Goal: Check status: Check status

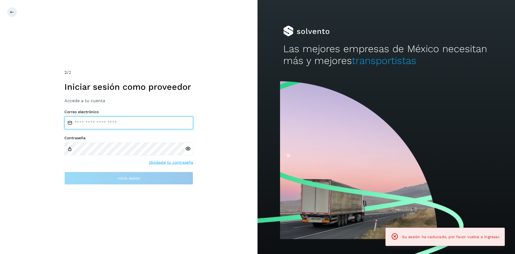
click at [119, 123] on input "email" at bounding box center [128, 122] width 129 height 13
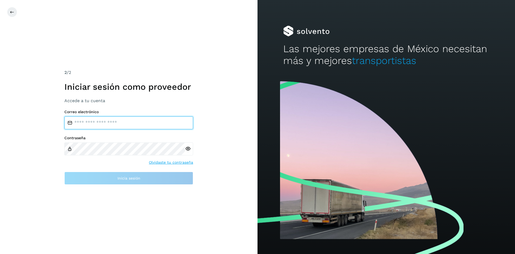
type input "**********"
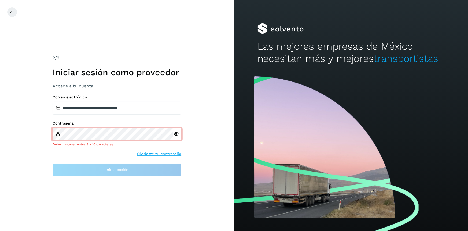
click at [176, 139] on div at bounding box center [177, 133] width 8 height 13
click at [175, 134] on icon at bounding box center [176, 134] width 6 height 6
click at [176, 133] on icon at bounding box center [176, 134] width 6 height 6
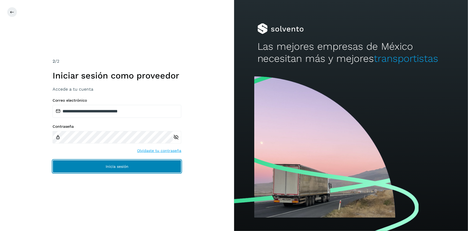
click at [118, 167] on span "Inicia sesión" at bounding box center [117, 166] width 23 height 4
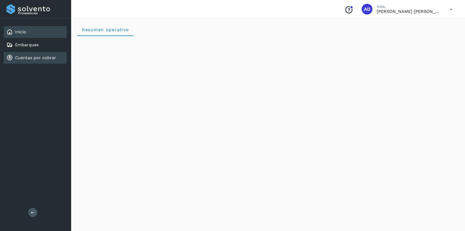
click at [36, 59] on link "Cuentas por cobrar" at bounding box center [35, 57] width 41 height 5
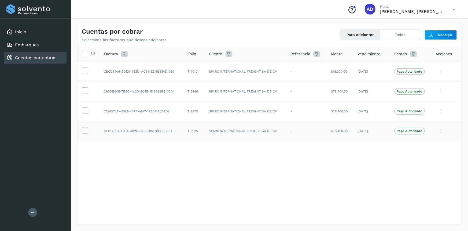
click at [409, 130] on p "Pago Autorizado" at bounding box center [409, 131] width 25 height 4
click at [437, 129] on icon at bounding box center [441, 130] width 11 height 11
click at [444, 129] on div at bounding box center [234, 115] width 468 height 231
click at [444, 129] on icon at bounding box center [441, 130] width 11 height 11
click at [276, 174] on div at bounding box center [234, 115] width 468 height 231
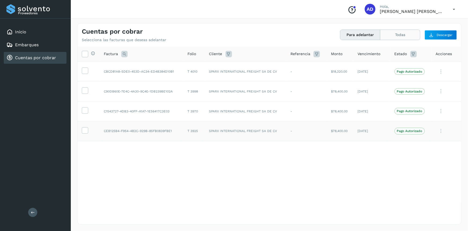
click at [402, 35] on button "Todas" at bounding box center [401, 35] width 40 height 10
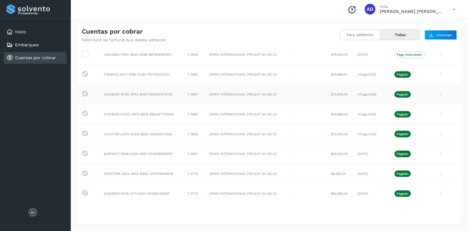
scroll to position [77, 0]
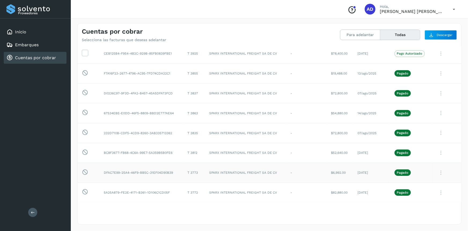
click at [437, 171] on icon at bounding box center [441, 172] width 11 height 11
click at [386, 177] on div at bounding box center [234, 115] width 468 height 231
click at [438, 193] on icon at bounding box center [441, 192] width 11 height 11
click at [424, 178] on button "CEP" at bounding box center [425, 179] width 64 height 10
click at [440, 172] on icon at bounding box center [441, 172] width 11 height 11
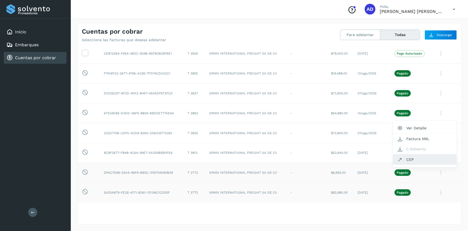
click at [416, 161] on button "CEP" at bounding box center [425, 159] width 64 height 10
click at [438, 153] on icon at bounding box center [441, 152] width 11 height 11
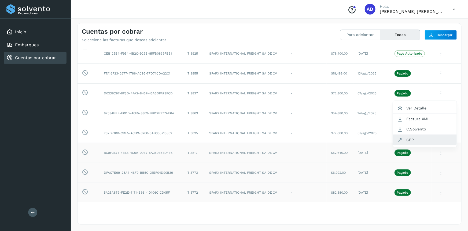
click at [403, 140] on button "CEP" at bounding box center [425, 139] width 64 height 10
click at [438, 113] on icon at bounding box center [441, 112] width 11 height 11
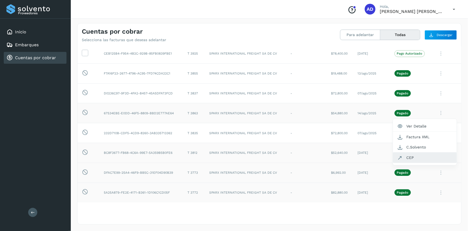
click at [411, 157] on button "CEP" at bounding box center [425, 157] width 64 height 10
click at [437, 74] on icon at bounding box center [441, 73] width 11 height 11
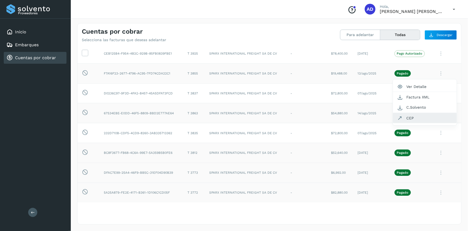
click at [409, 116] on button "CEP" at bounding box center [425, 118] width 64 height 10
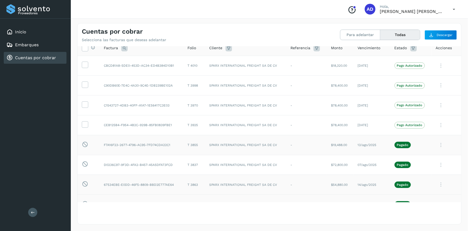
scroll to position [0, 0]
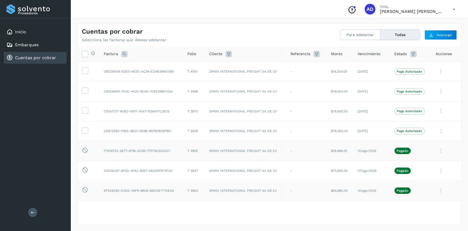
click at [367, 29] on div "Cuentas por cobrar Selecciona las facturas que deseas adelantar Para adelantar …" at bounding box center [270, 32] width 384 height 19
click at [368, 34] on button "Para adelantar" at bounding box center [361, 35] width 40 height 10
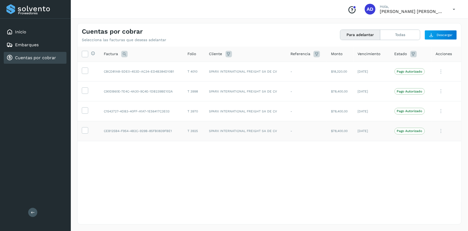
click at [440, 132] on icon at bounding box center [441, 130] width 11 height 11
click at [372, 158] on div at bounding box center [234, 115] width 468 height 231
click at [454, 12] on icon at bounding box center [454, 9] width 11 height 11
click at [424, 27] on div "Cerrar sesión" at bounding box center [428, 24] width 64 height 10
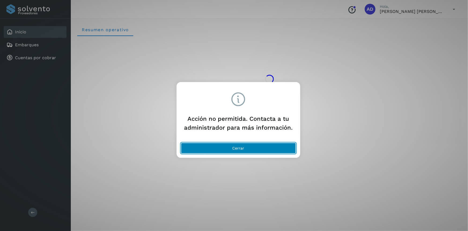
click at [262, 149] on button "Cerrar" at bounding box center [238, 148] width 115 height 11
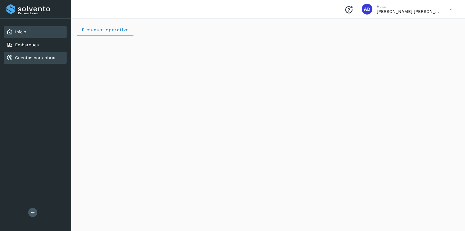
click at [19, 57] on link "Cuentas por cobrar" at bounding box center [35, 57] width 41 height 5
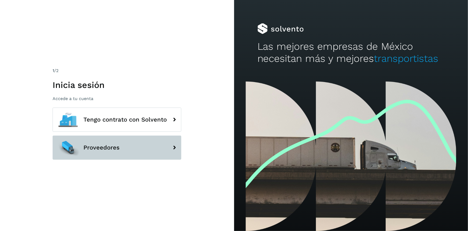
click at [142, 144] on button "Proveedores" at bounding box center [117, 147] width 129 height 24
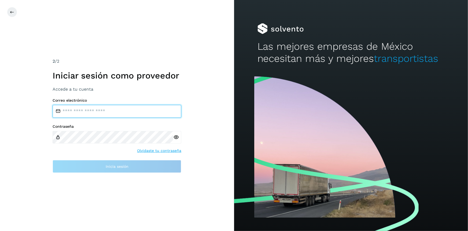
click at [120, 115] on input "email" at bounding box center [117, 111] width 129 height 13
type input "**********"
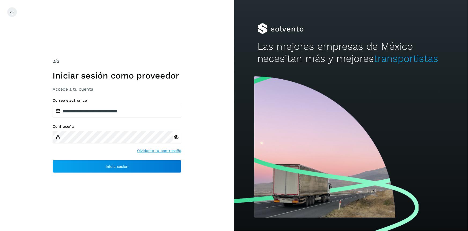
click at [174, 136] on icon at bounding box center [176, 137] width 6 height 6
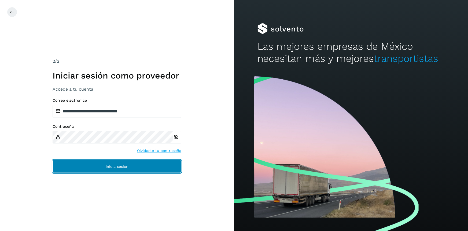
click at [152, 161] on button "Inicia sesión" at bounding box center [117, 166] width 129 height 13
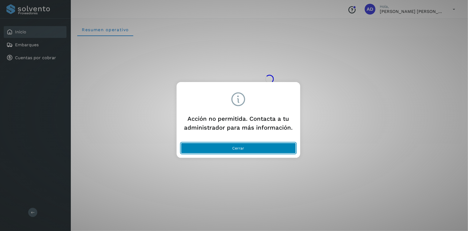
click at [185, 147] on button "Cerrar" at bounding box center [238, 148] width 115 height 11
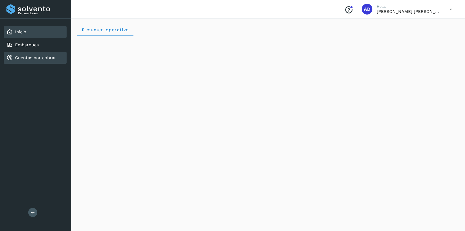
click at [43, 61] on div "Cuentas por cobrar" at bounding box center [35, 58] width 63 height 12
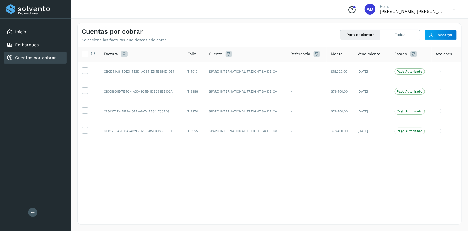
click at [446, 53] on span "Acciones" at bounding box center [444, 54] width 16 height 6
click at [442, 70] on icon at bounding box center [441, 71] width 11 height 11
click at [441, 65] on div at bounding box center [234, 115] width 468 height 231
click at [81, 132] on td at bounding box center [89, 131] width 22 height 20
click at [85, 132] on icon at bounding box center [85, 130] width 6 height 6
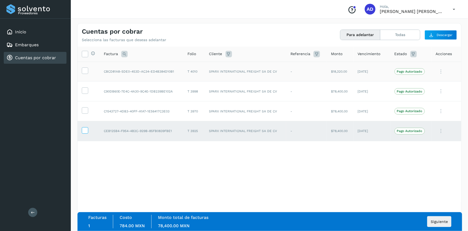
click at [85, 132] on icon at bounding box center [85, 130] width 6 height 6
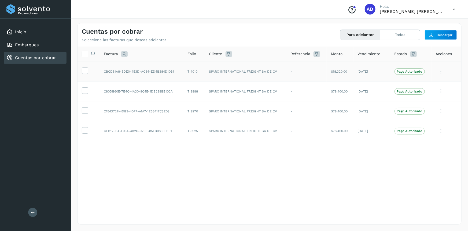
click at [454, 11] on icon at bounding box center [454, 9] width 11 height 11
click at [415, 30] on div "Cerrar sesión" at bounding box center [428, 24] width 64 height 19
click at [451, 8] on icon at bounding box center [454, 9] width 11 height 11
click at [430, 23] on div "Cerrar sesión" at bounding box center [428, 24] width 64 height 10
